Goal: Find specific page/section: Find specific page/section

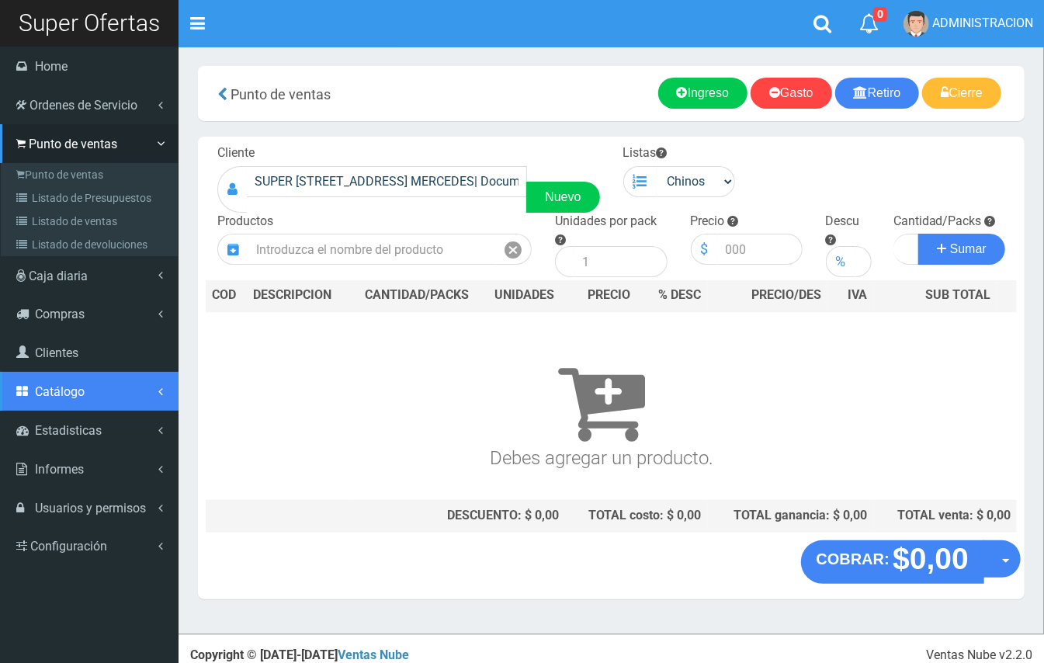
click at [73, 396] on span "Catálogo" at bounding box center [60, 391] width 50 height 15
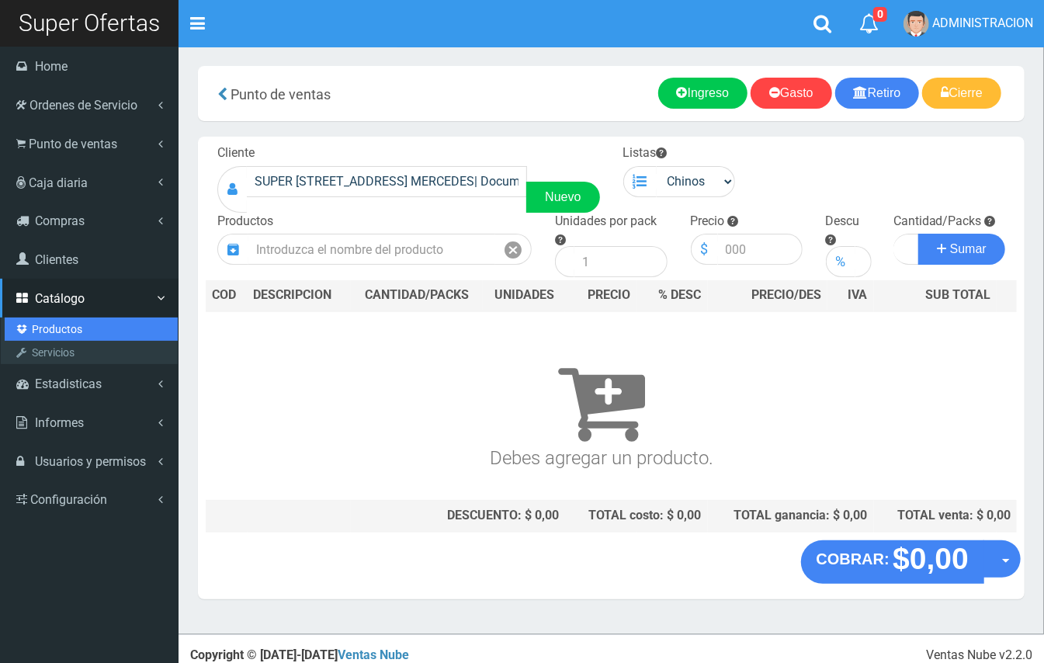
click at [73, 326] on link "Productos" at bounding box center [91, 329] width 173 height 23
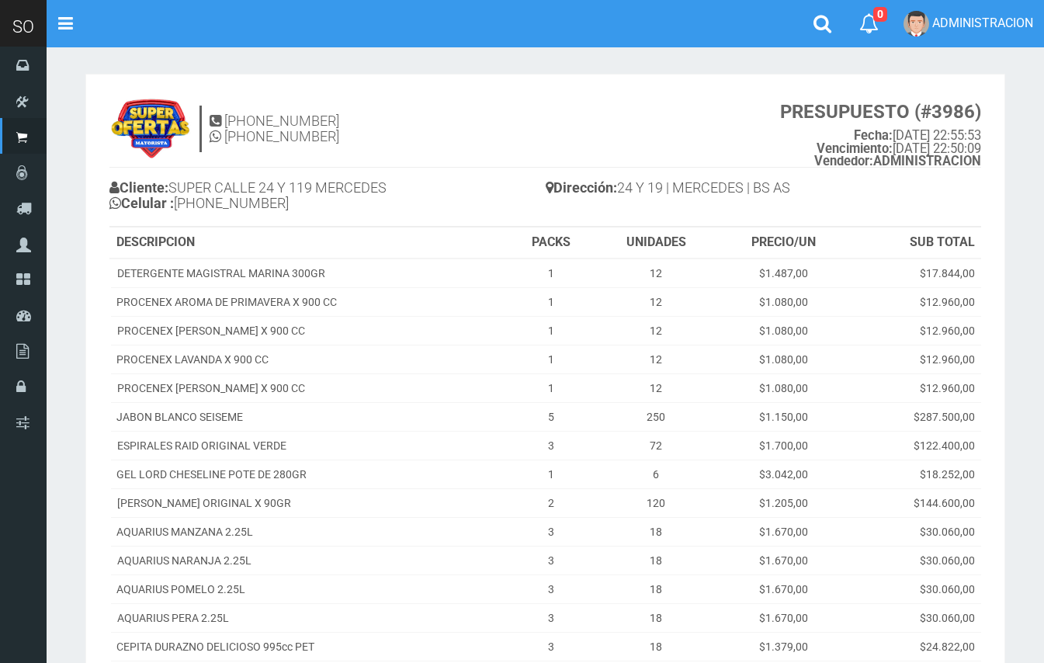
scroll to position [110, 0]
